Goal: Find contact information: Find contact information

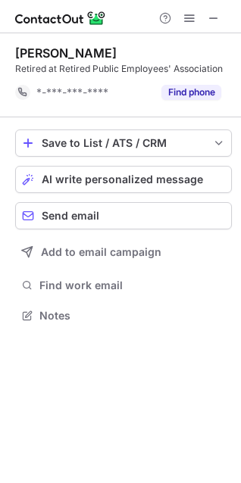
scroll to position [304, 241]
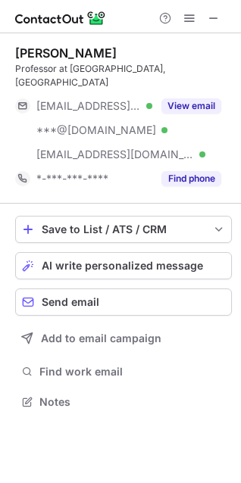
scroll to position [377, 241]
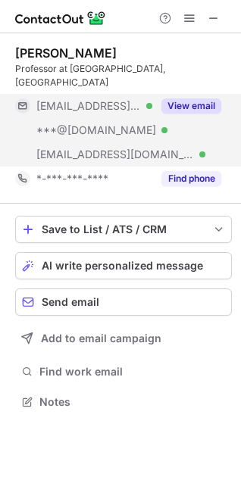
click at [204, 98] on button "View email" at bounding box center [191, 105] width 60 height 15
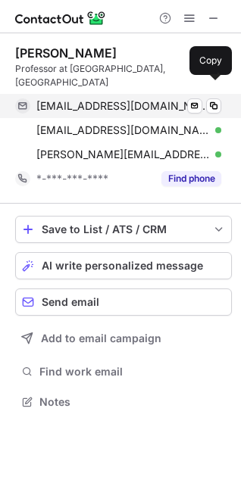
click at [212, 102] on div "[EMAIL_ADDRESS][DOMAIN_NAME] Verified Send email Copy" at bounding box center [118, 106] width 206 height 24
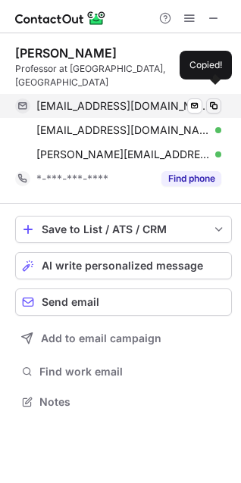
click at [216, 100] on span at bounding box center [213, 106] width 12 height 12
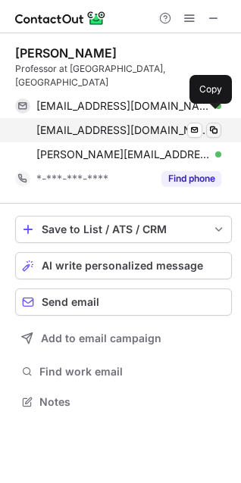
click at [214, 123] on button at bounding box center [213, 130] width 15 height 15
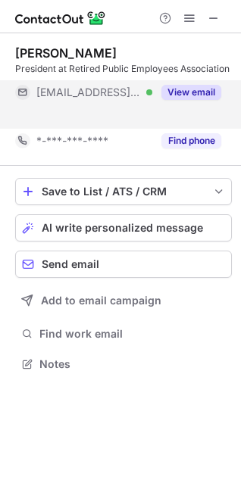
scroll to position [329, 241]
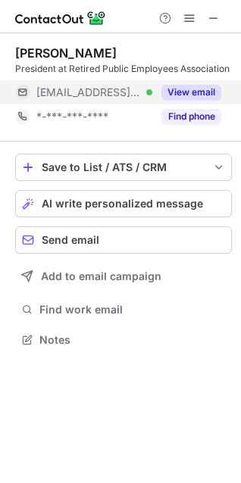
click at [192, 94] on button "View email" at bounding box center [191, 92] width 60 height 15
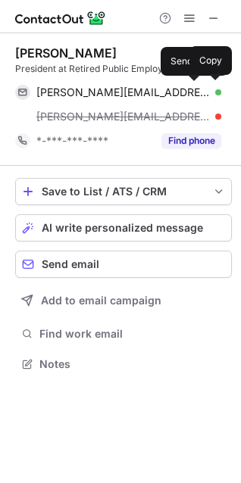
scroll to position [353, 241]
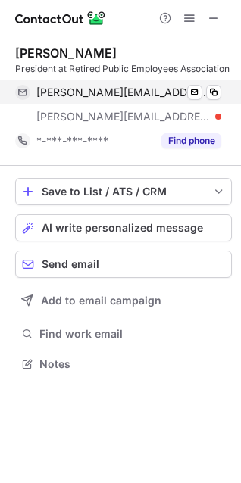
click at [221, 93] on div "rosemary@rnpa.net Verified Send email Copy" at bounding box center [118, 92] width 206 height 24
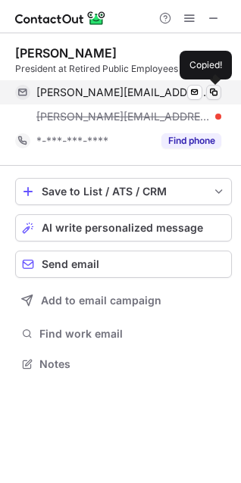
click at [220, 94] on button at bounding box center [213, 92] width 15 height 15
